Goal: Download file/media

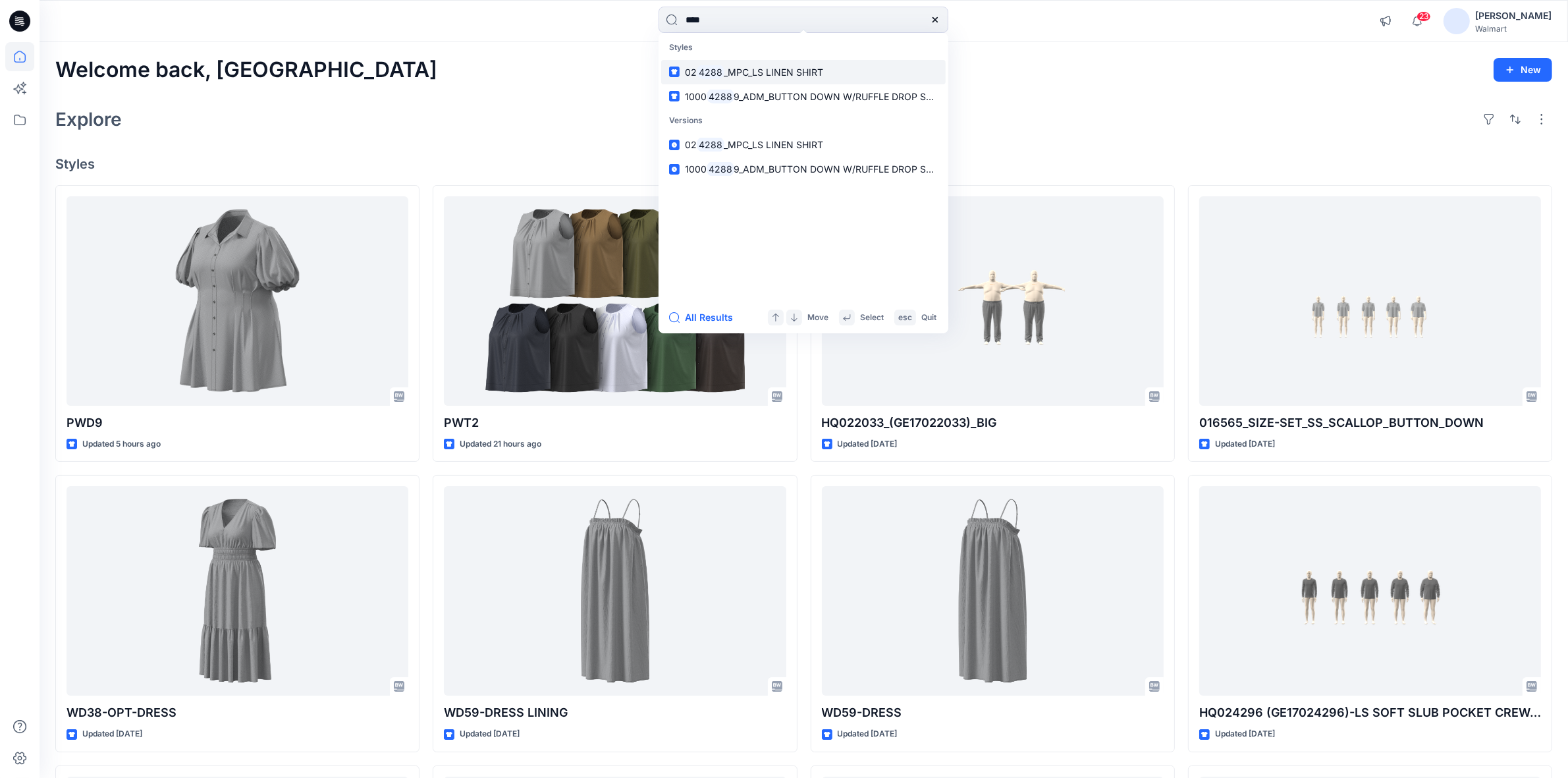
type input "****"
click at [715, 76] on mark "4288" at bounding box center [710, 72] width 28 height 15
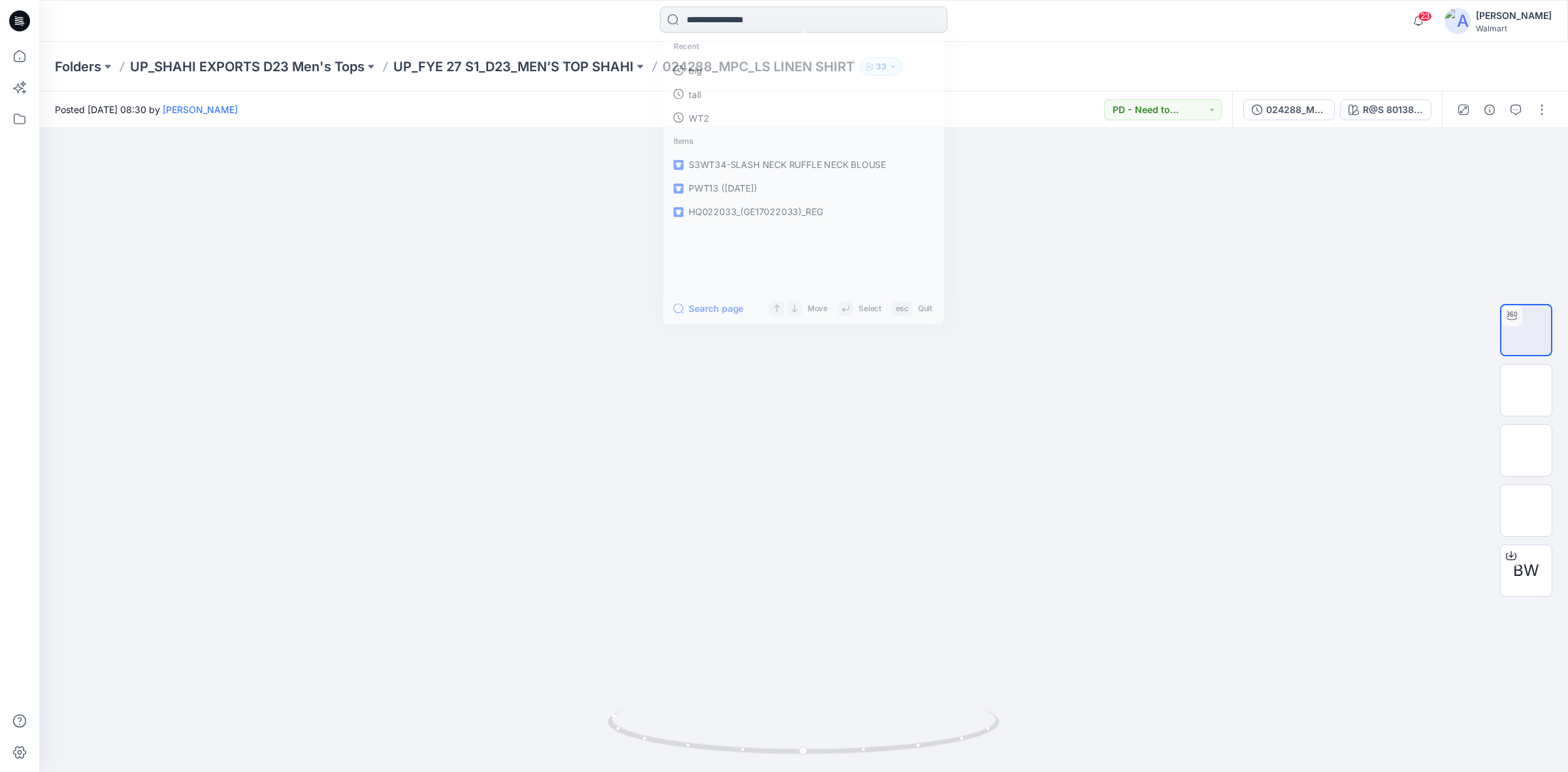
click at [708, 18] on input at bounding box center [803, 20] width 287 height 26
paste input "**********"
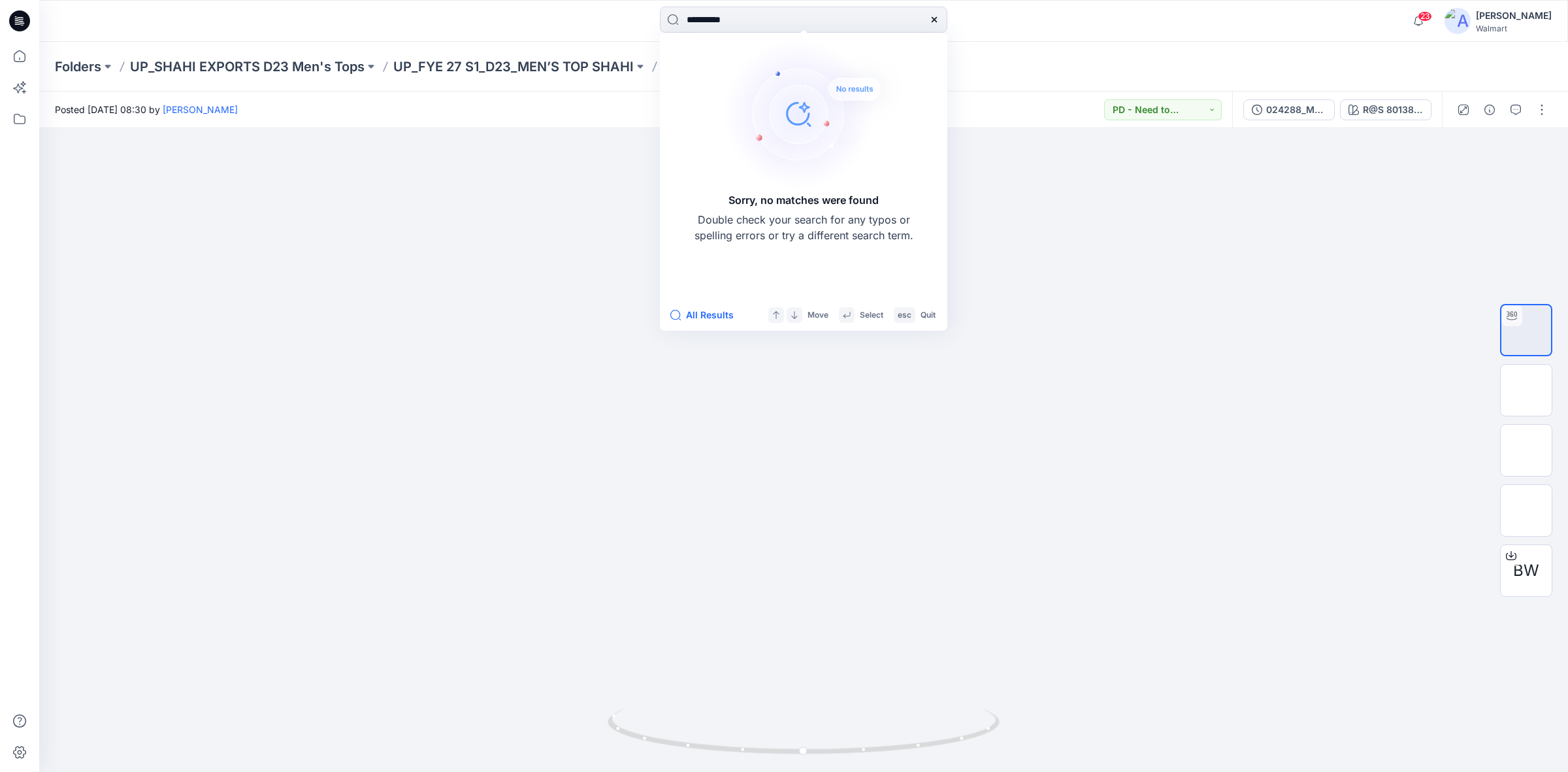
type input "**********"
click at [932, 20] on icon at bounding box center [933, 20] width 5 height 5
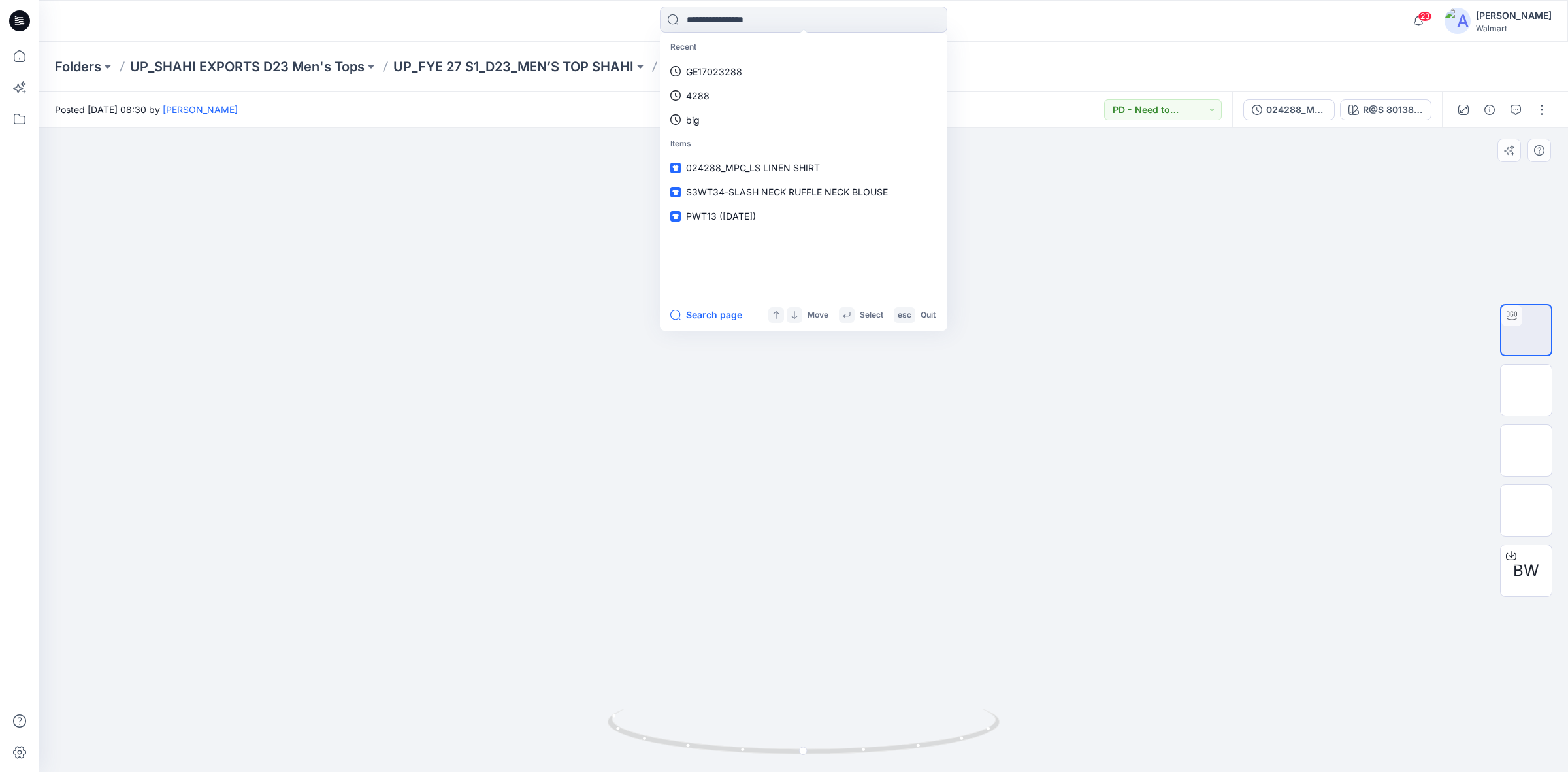
click at [1148, 381] on div at bounding box center [803, 450] width 1529 height 644
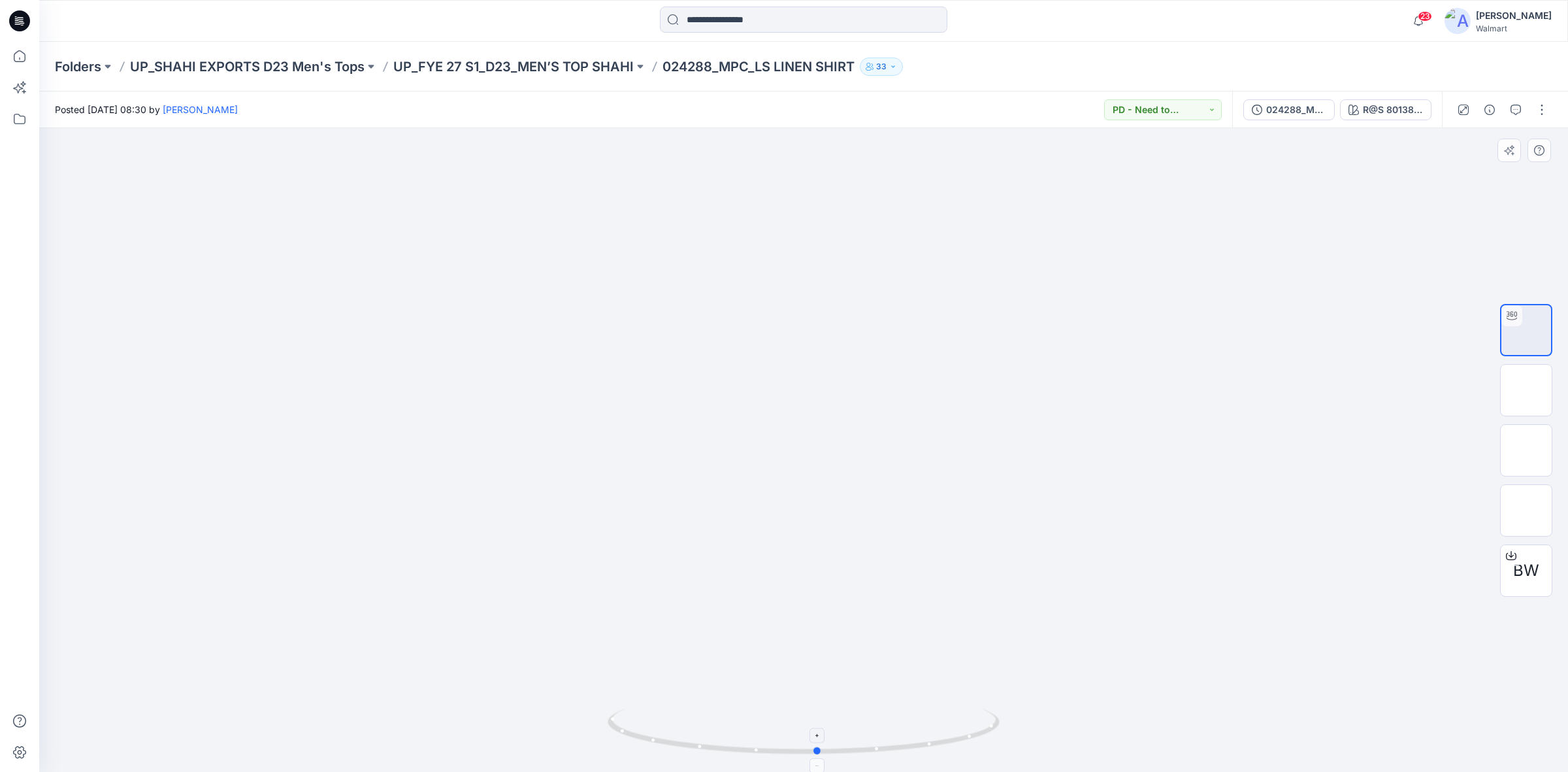
drag, startPoint x: 822, startPoint y: 754, endPoint x: 818, endPoint y: 726, distance: 28.3
click at [818, 726] on icon at bounding box center [804, 733] width 395 height 49
click at [1288, 109] on div "024288_MPC_LS LINEN SHIRT" at bounding box center [1296, 109] width 60 height 14
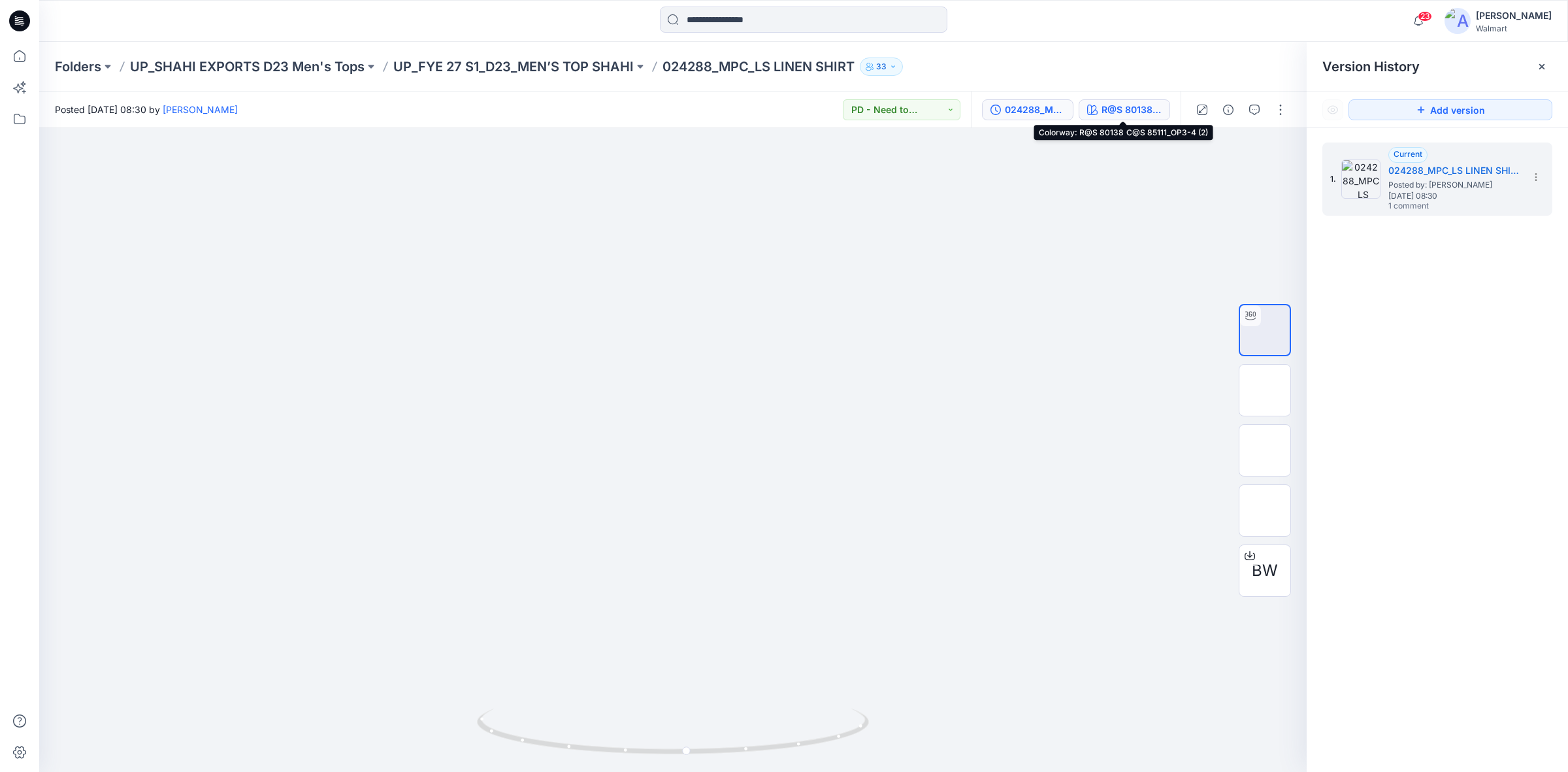
click at [1126, 100] on button "R@S 80138 C@S 85111_OP3-4 (2)" at bounding box center [1124, 110] width 91 height 21
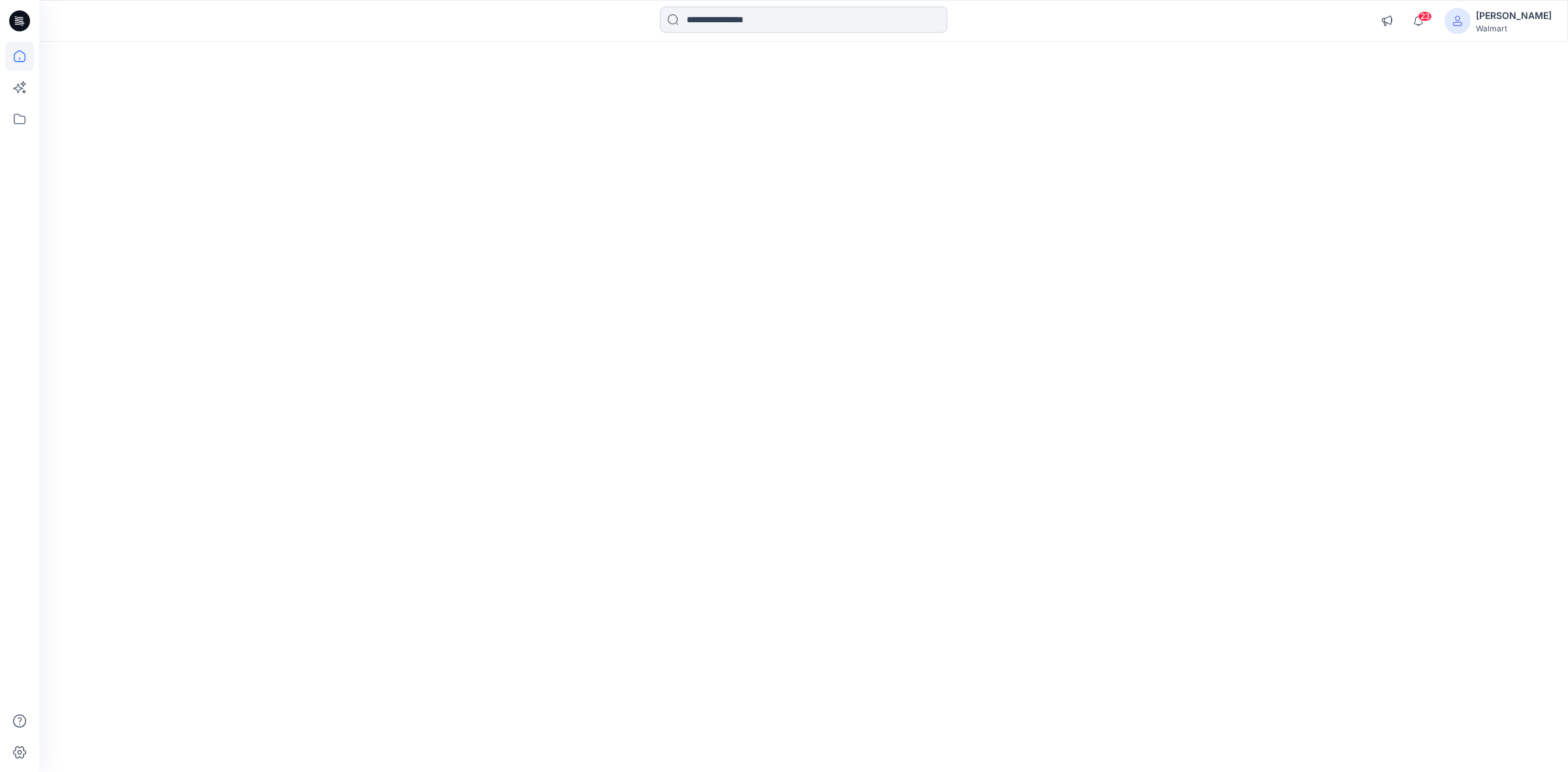
click at [727, 18] on input at bounding box center [803, 20] width 287 height 26
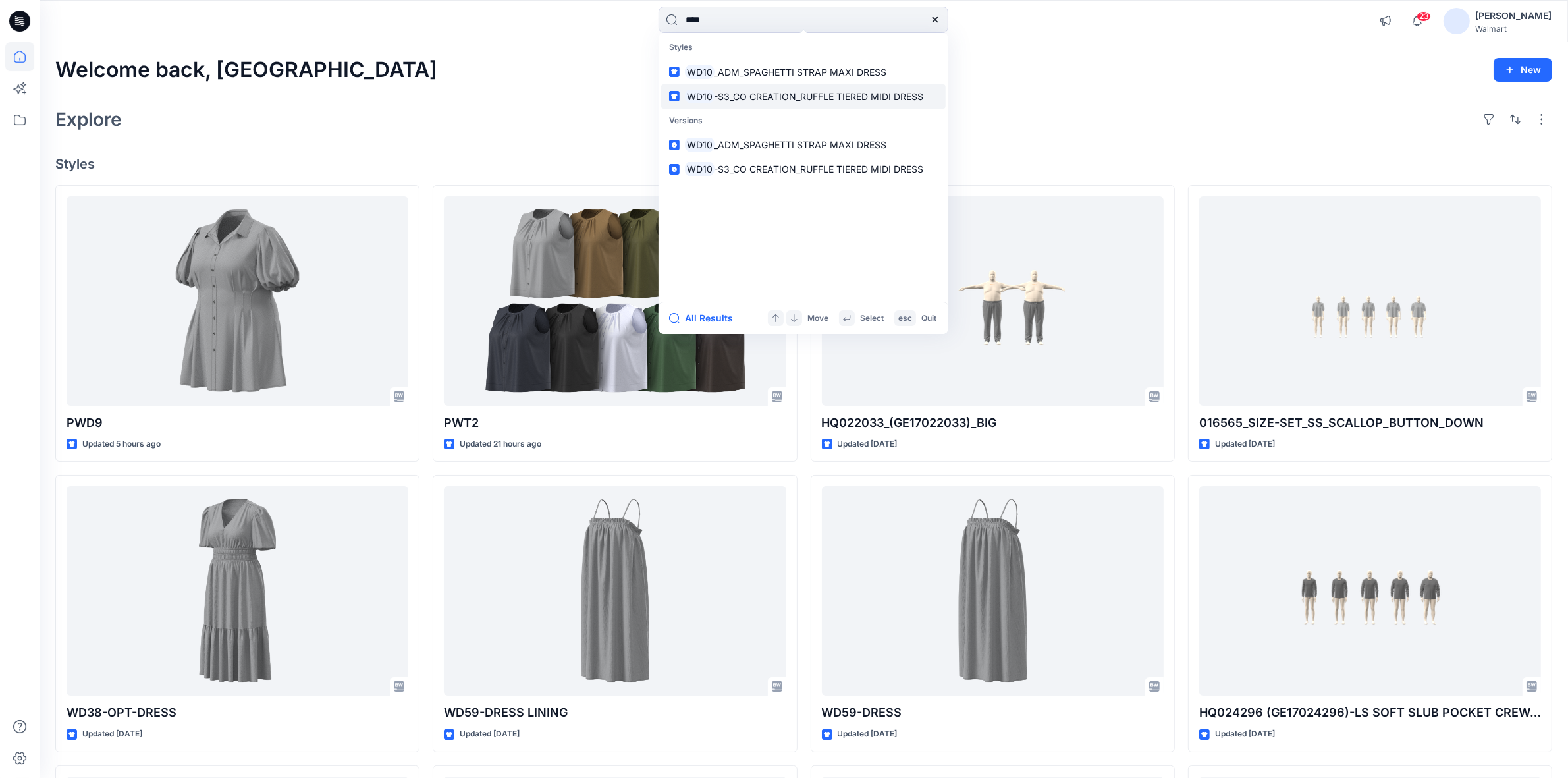
type input "****"
click at [742, 96] on span "-S3_CO CREATION_RUFFLE TIERED MIDI DRESS" at bounding box center [819, 96] width 209 height 11
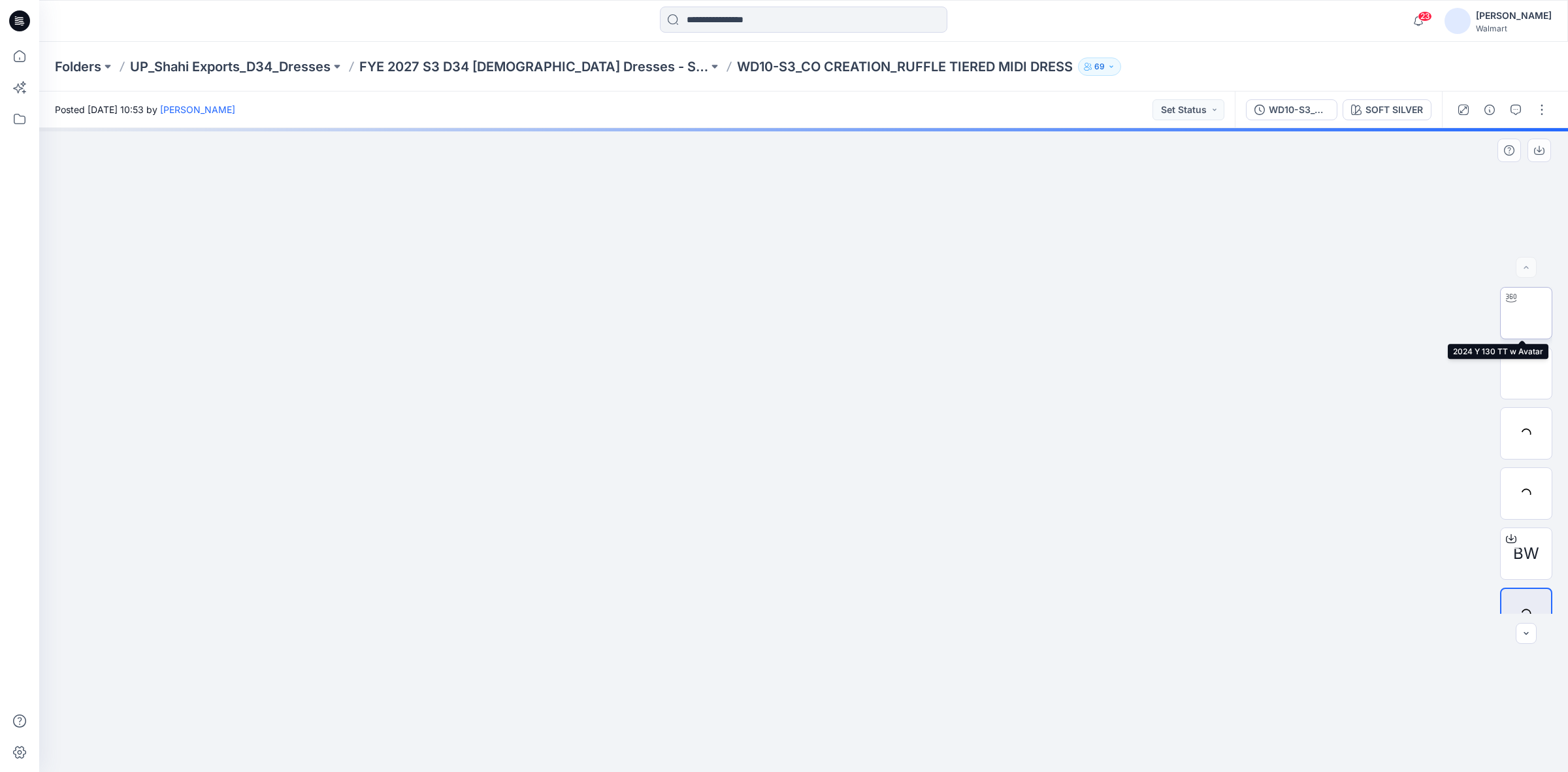
click at [1526, 313] on img at bounding box center [1526, 313] width 0 height 0
click at [1284, 118] on button "WD10-S3_CO CREATION_RUFFLE TIERED MIDI DRESS" at bounding box center [1292, 110] width 91 height 21
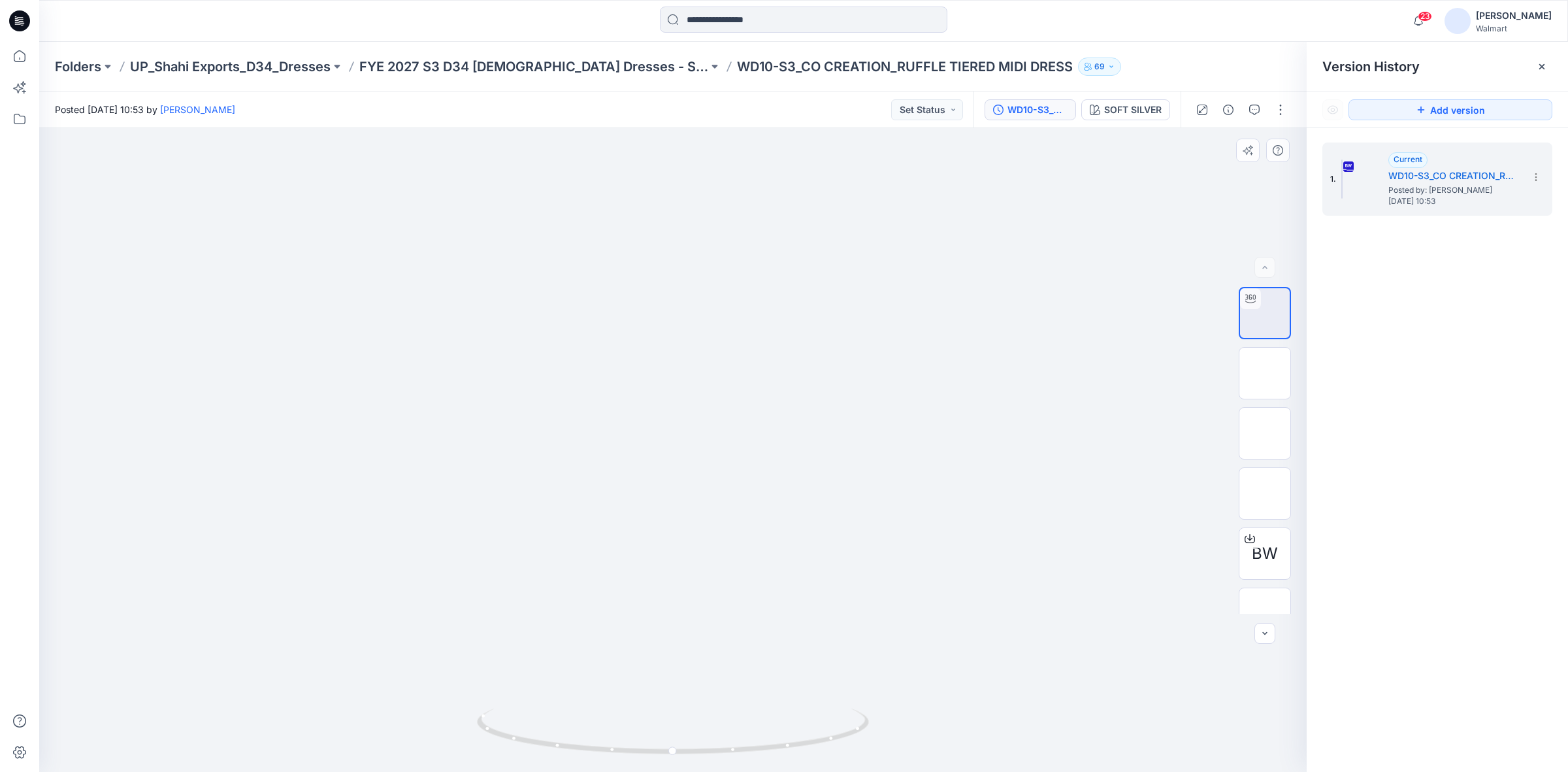
drag, startPoint x: 585, startPoint y: 481, endPoint x: 609, endPoint y: 330, distance: 152.9
drag, startPoint x: 677, startPoint y: 747, endPoint x: 890, endPoint y: 739, distance: 213.2
click at [890, 739] on div at bounding box center [673, 450] width 1268 height 644
click at [1252, 537] on div at bounding box center [1249, 539] width 21 height 21
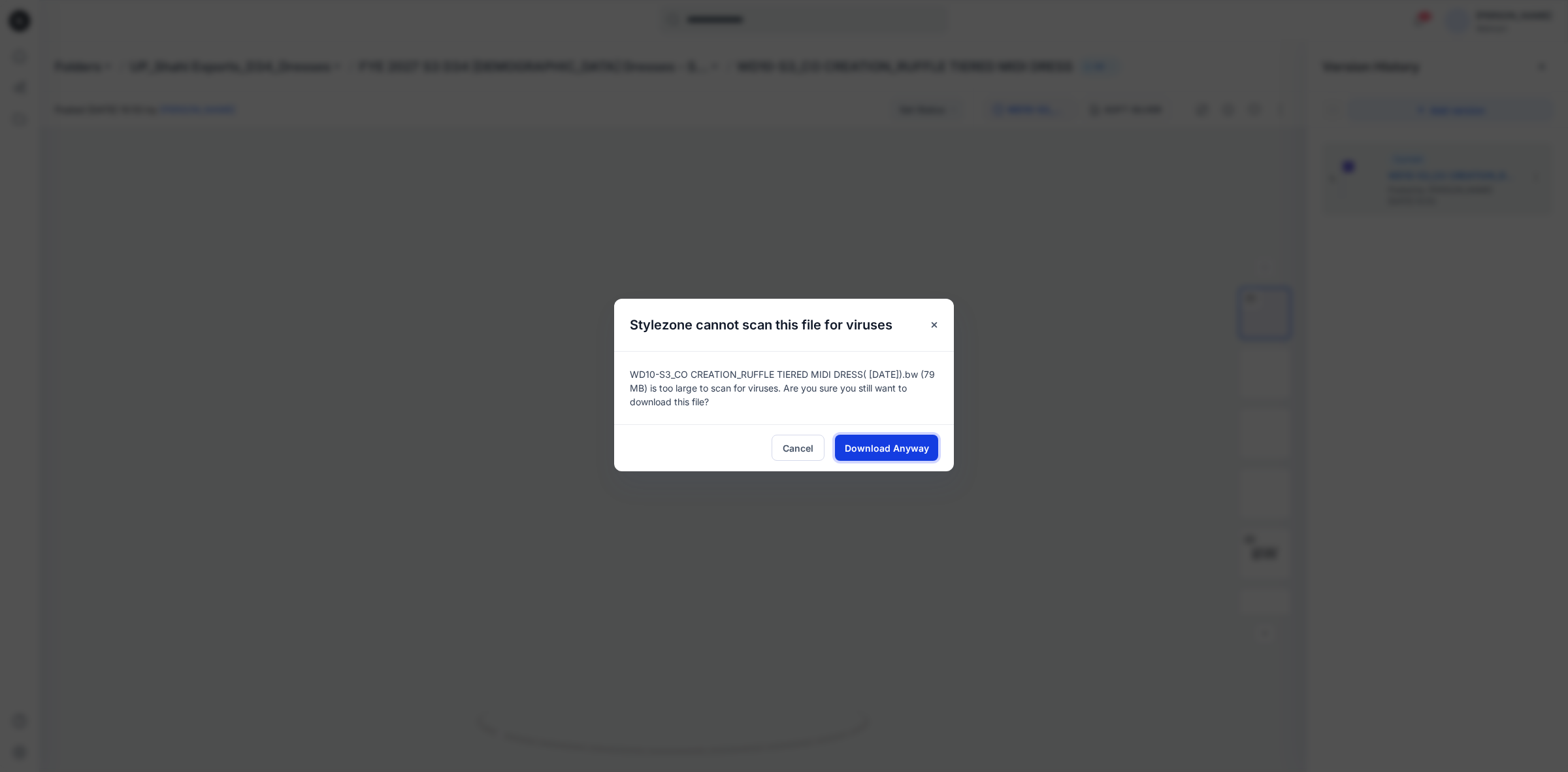
click at [868, 448] on span "Download Anyway" at bounding box center [887, 448] width 85 height 14
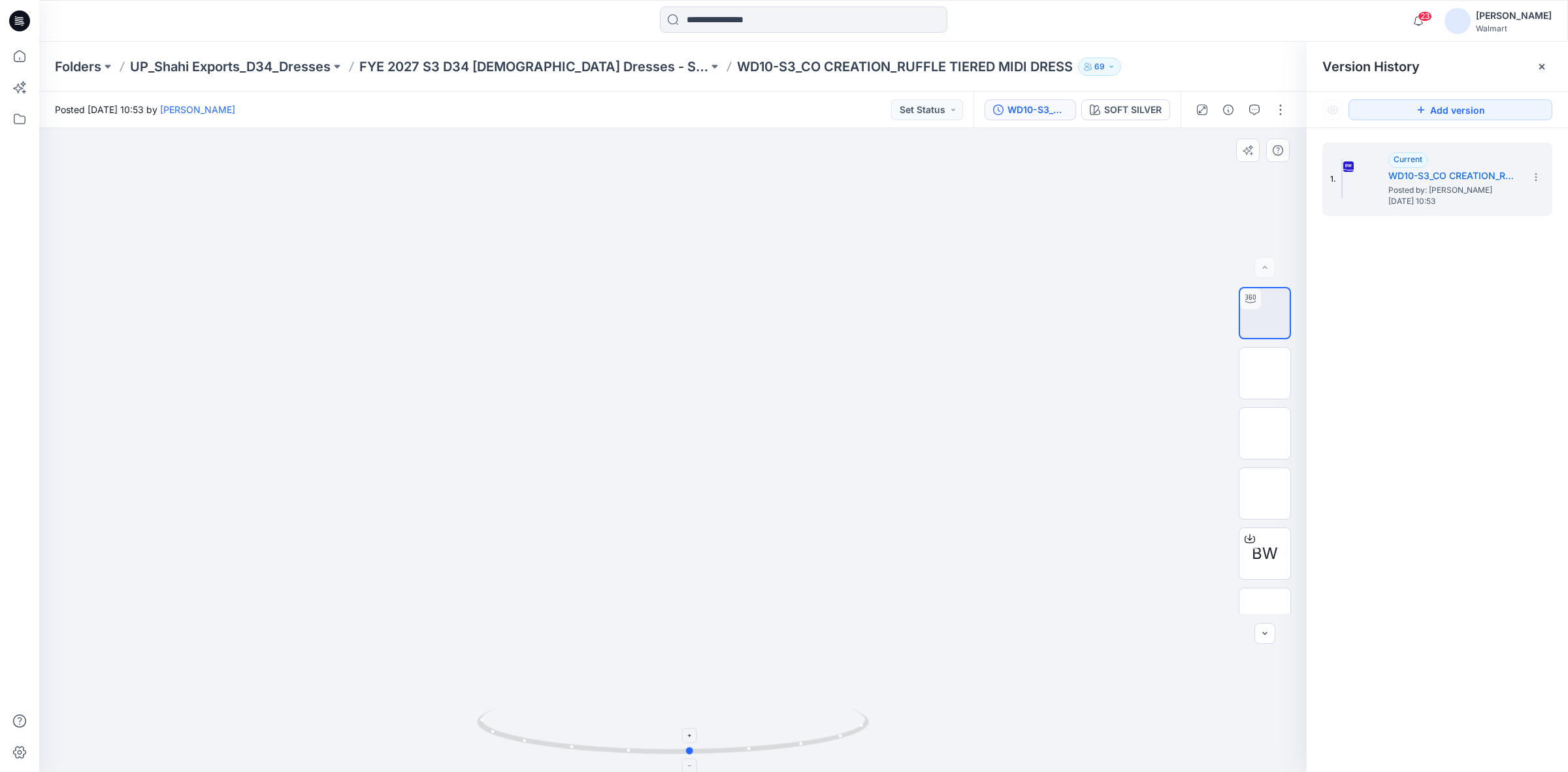
drag, startPoint x: 502, startPoint y: 741, endPoint x: 698, endPoint y: 734, distance: 196.1
click at [698, 734] on icon at bounding box center [674, 733] width 395 height 49
drag, startPoint x: 654, startPoint y: 402, endPoint x: 678, endPoint y: 562, distance: 161.8
drag, startPoint x: 693, startPoint y: 752, endPoint x: 729, endPoint y: 754, distance: 36.1
click at [729, 754] on icon at bounding box center [674, 733] width 395 height 49
